Goal: Find specific page/section

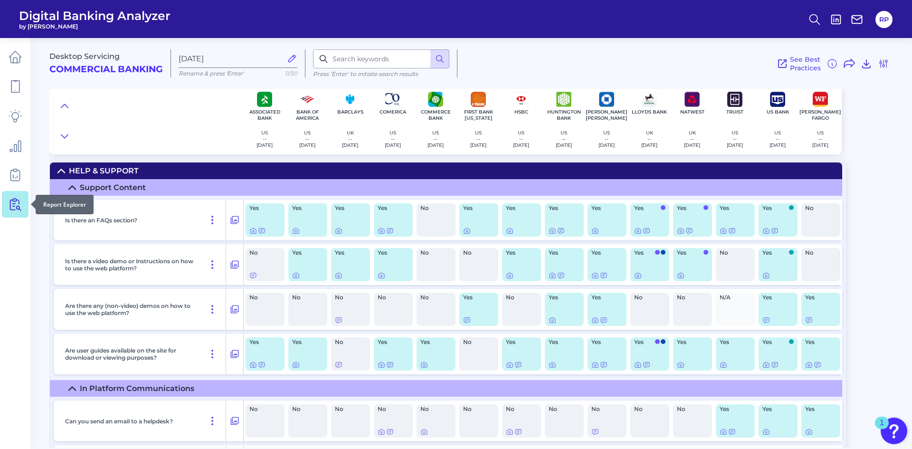
click at [21, 201] on icon at bounding box center [15, 204] width 13 height 13
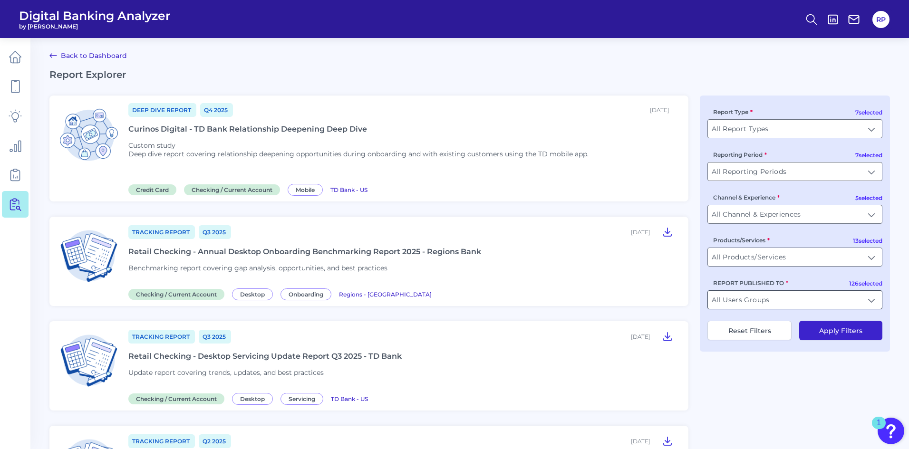
click at [789, 294] on input "All Users Groups" at bounding box center [795, 300] width 174 height 18
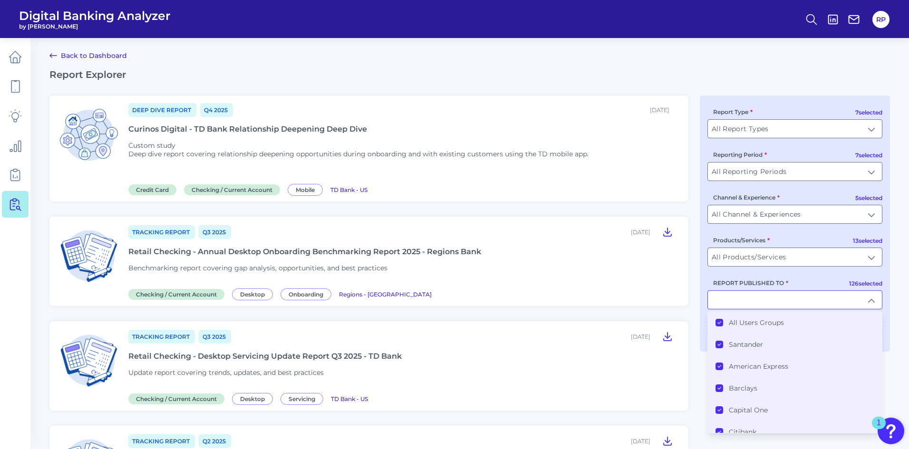
click at [741, 322] on label "All Users Groups" at bounding box center [755, 322] width 55 height 9
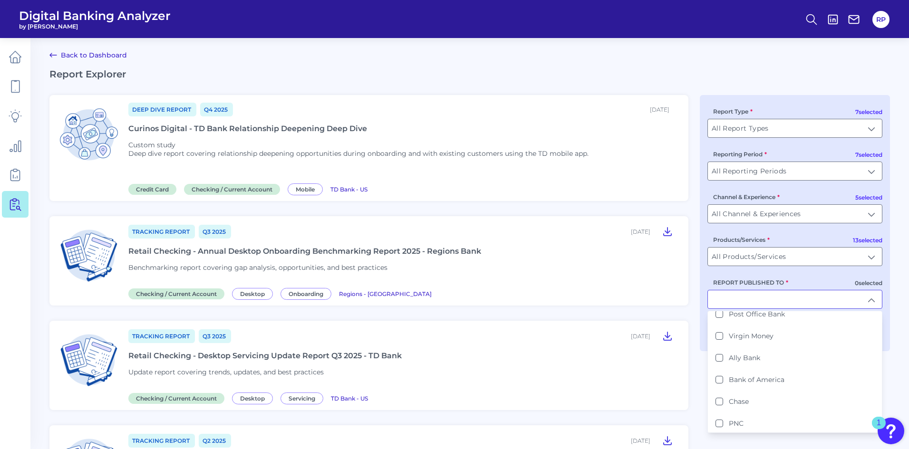
scroll to position [285, 0]
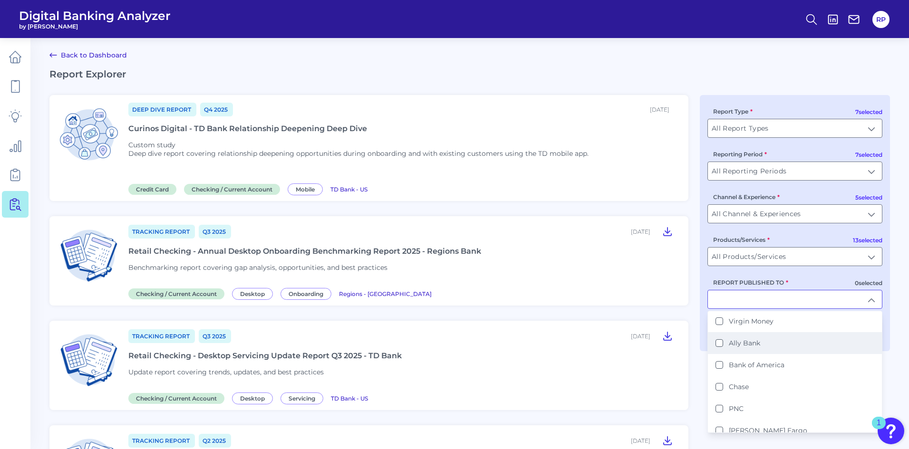
click at [755, 341] on label "Ally Bank" at bounding box center [743, 343] width 31 height 9
type input "Ally Bank"
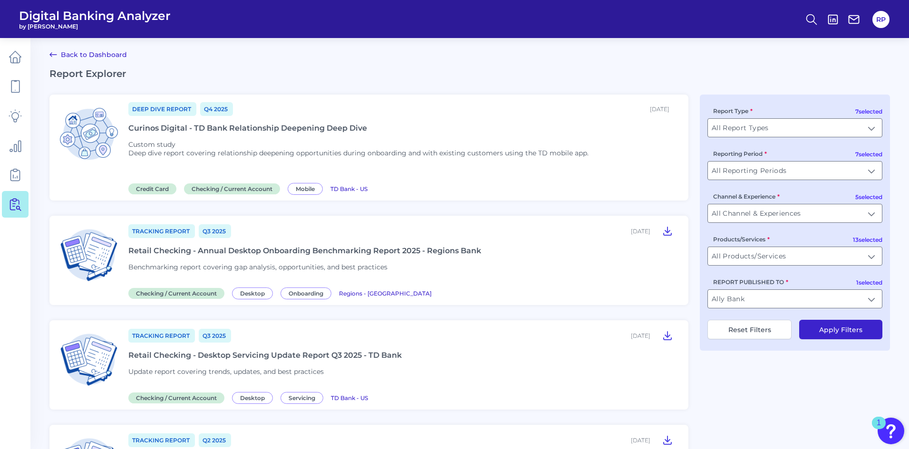
click at [846, 338] on button "Apply Filters" at bounding box center [840, 329] width 83 height 19
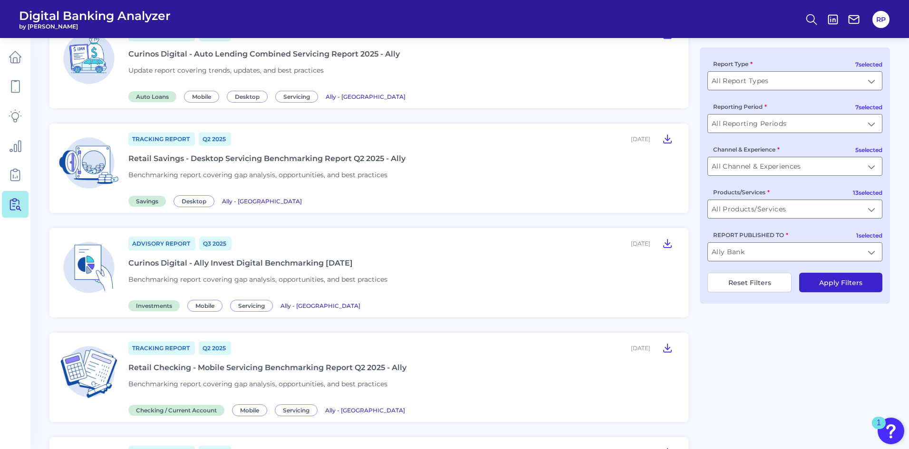
scroll to position [286, 0]
click at [667, 248] on icon at bounding box center [666, 242] width 11 height 11
